Goal: Find contact information: Find contact information

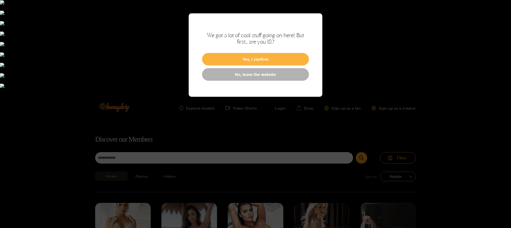
scroll to position [34, 0]
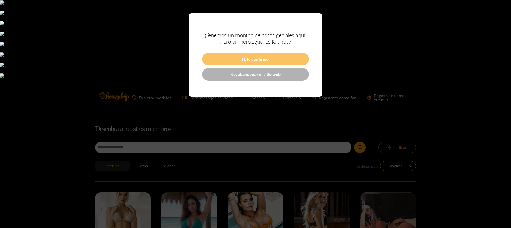
click at [239, 61] on button "Sí, lo confirmo." at bounding box center [255, 59] width 107 height 13
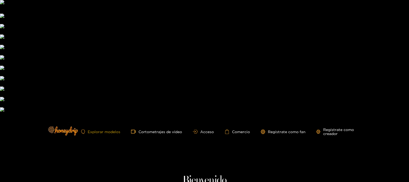
click at [106, 130] on font "Explorar modelos" at bounding box center [104, 132] width 33 height 4
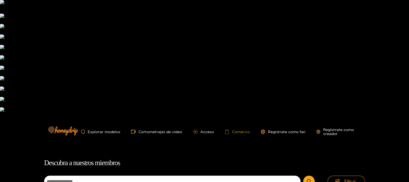
click at [241, 130] on font "Comercio" at bounding box center [241, 132] width 18 height 4
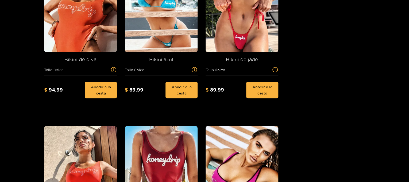
scroll to position [275, 0]
